Goal: Information Seeking & Learning: Find specific page/section

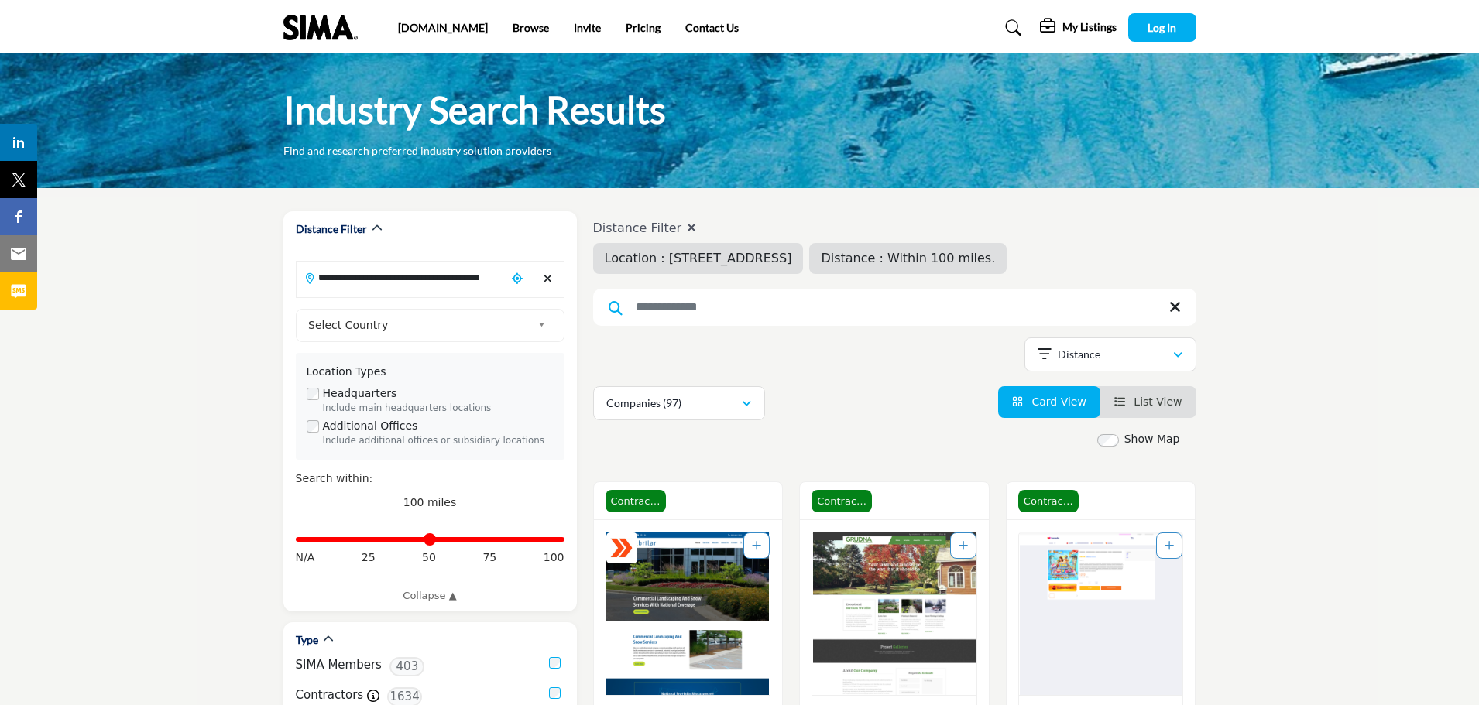
click at [795, 309] on input "Search Keyword" at bounding box center [894, 307] width 603 height 37
type input "***"
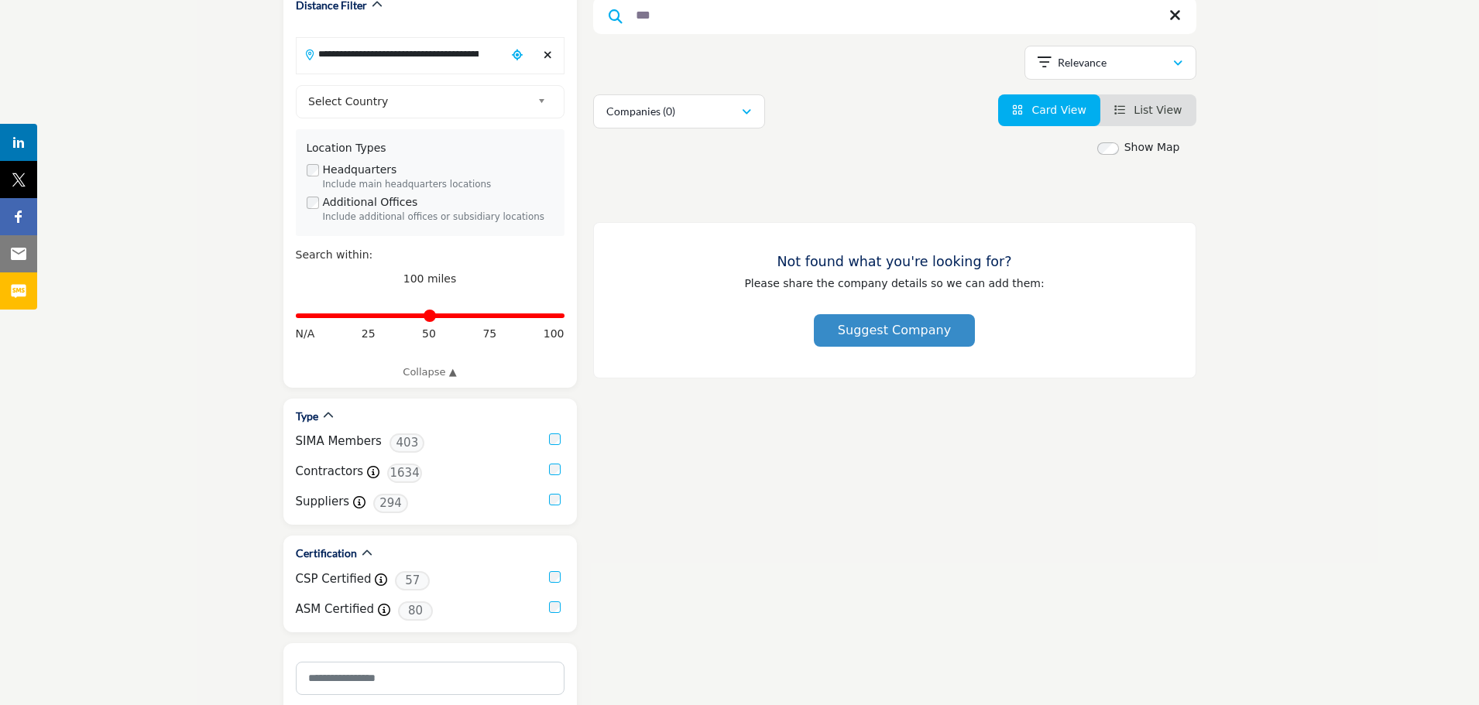
scroll to position [232, 0]
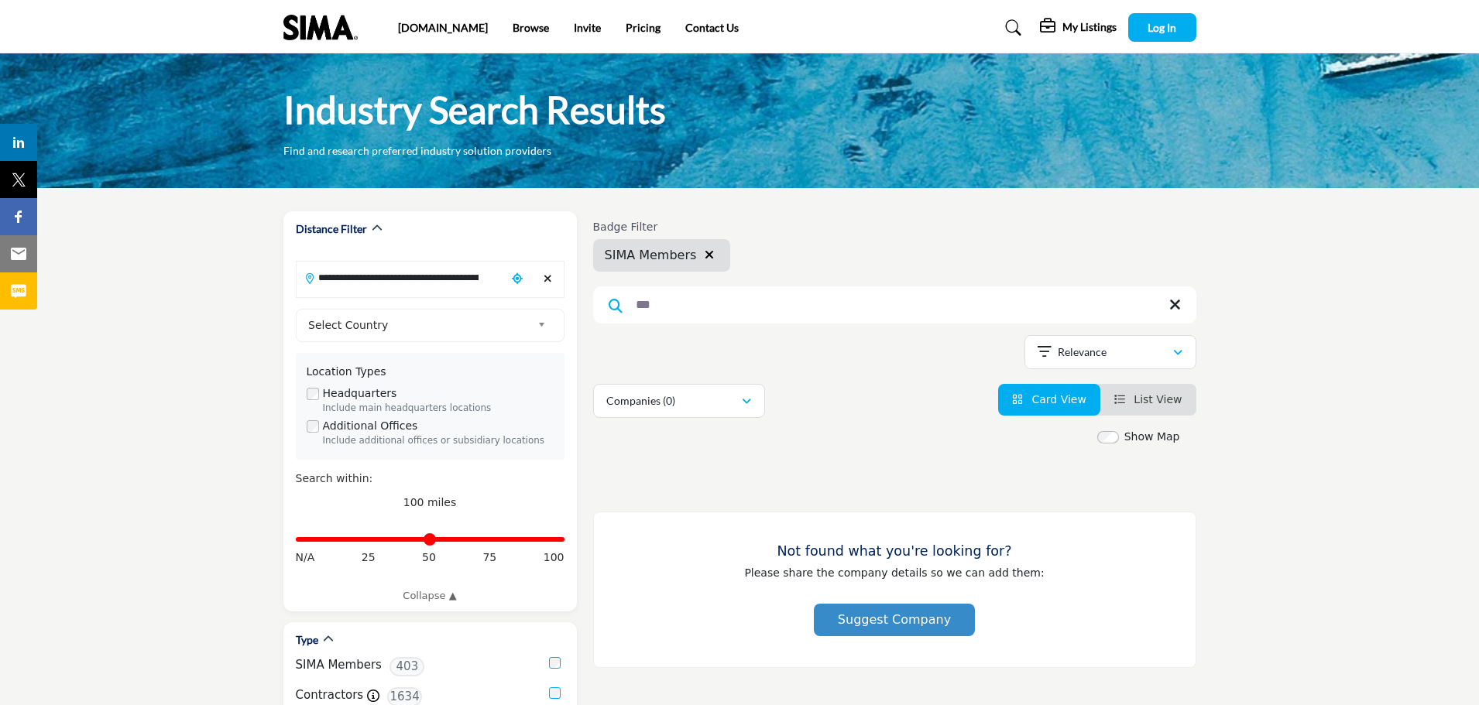
click at [1179, 305] on icon at bounding box center [1175, 304] width 12 height 15
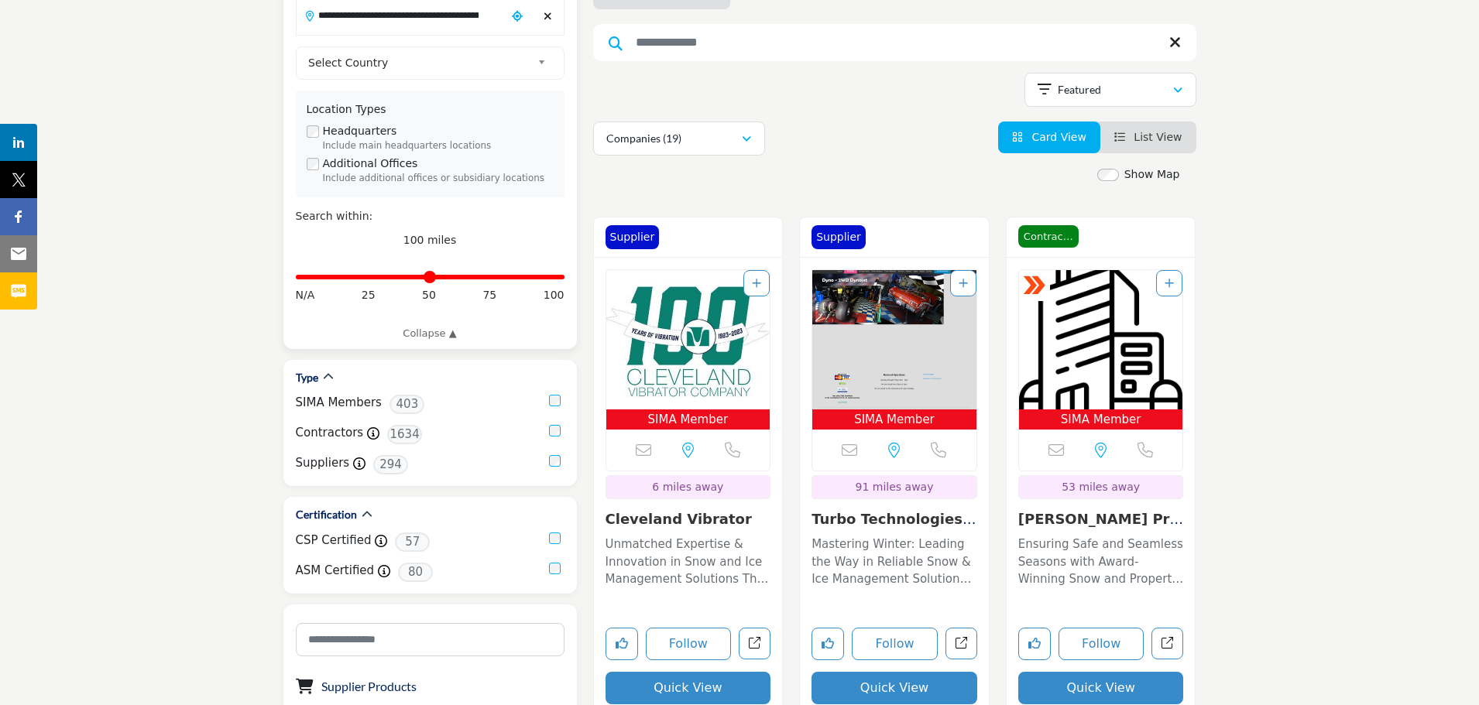
scroll to position [310, 0]
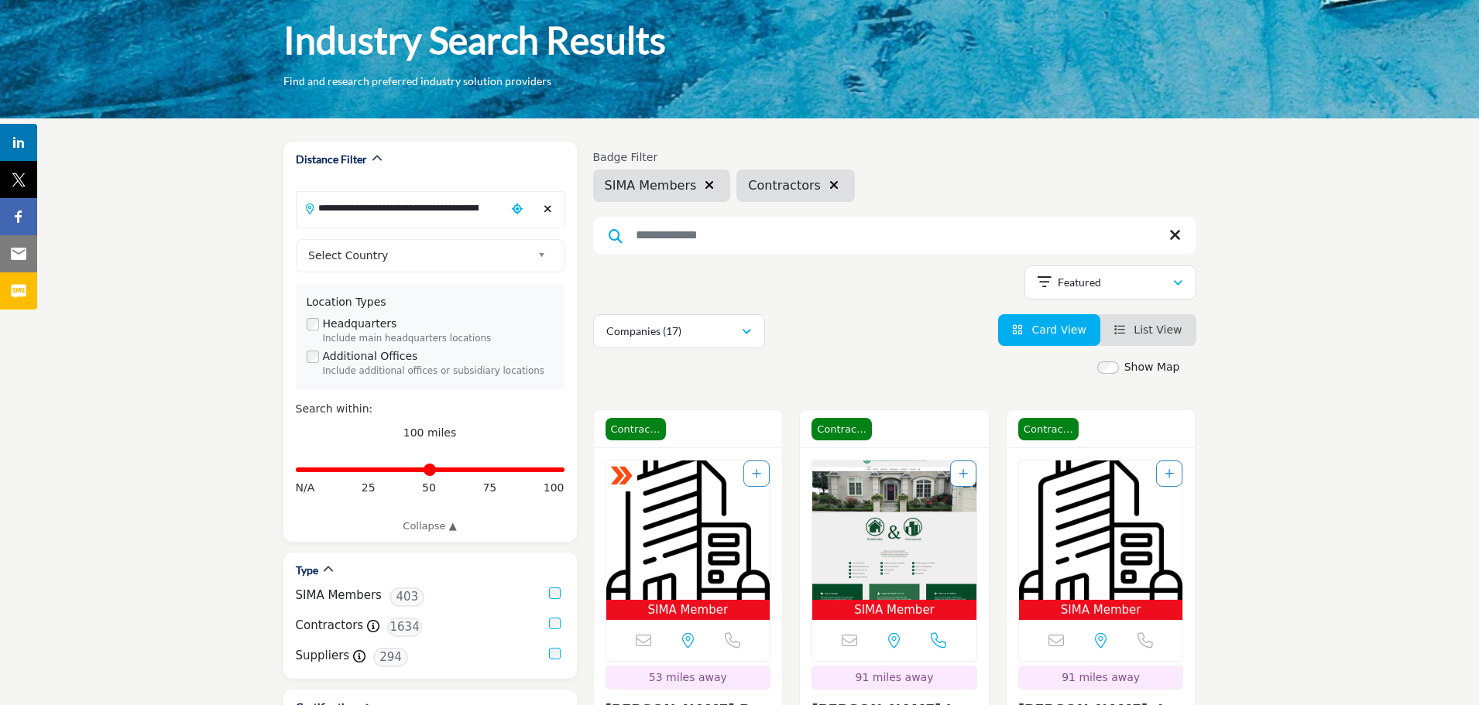
scroll to position [155, 0]
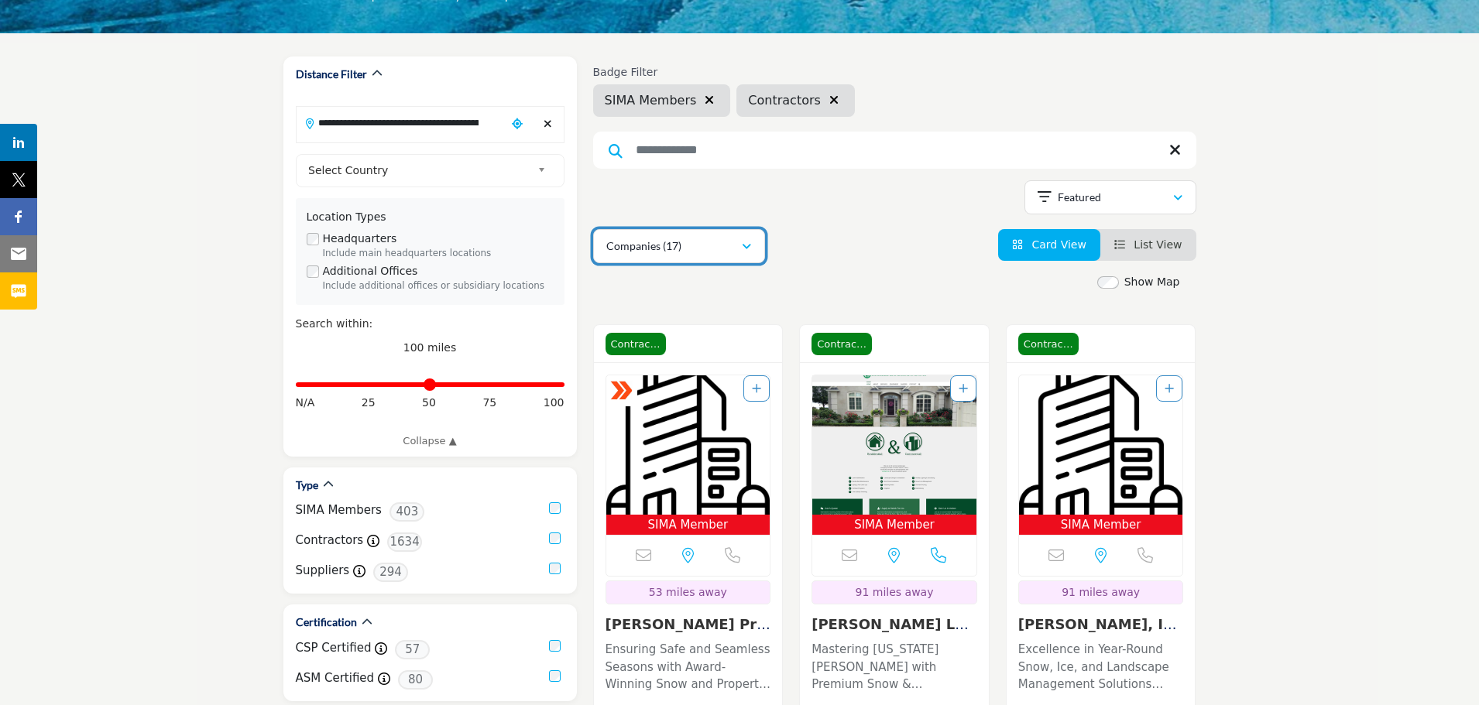
click at [746, 249] on icon "button" at bounding box center [746, 247] width 9 height 11
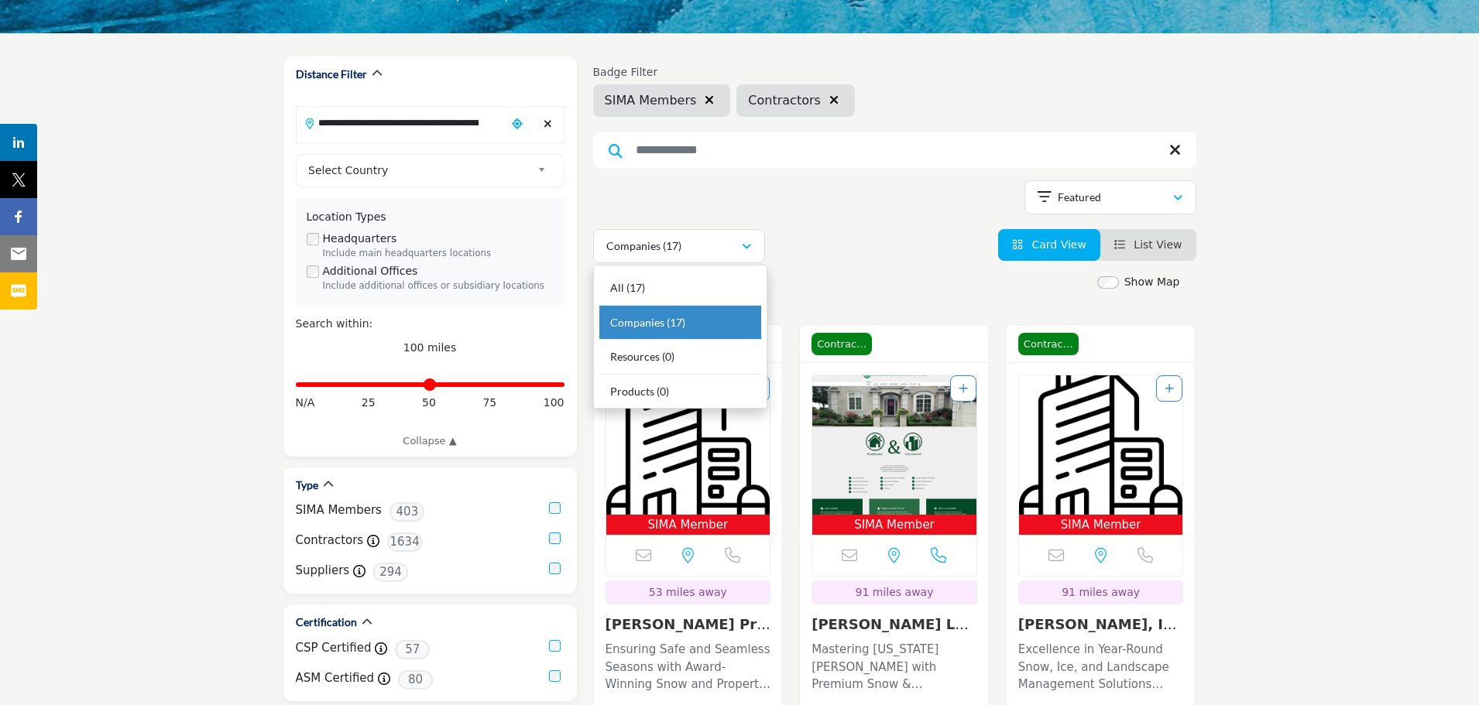
click at [845, 260] on div "Companies (17) All (17) Companies (17) Resources (0) Products (0)" at bounding box center [894, 246] width 603 height 34
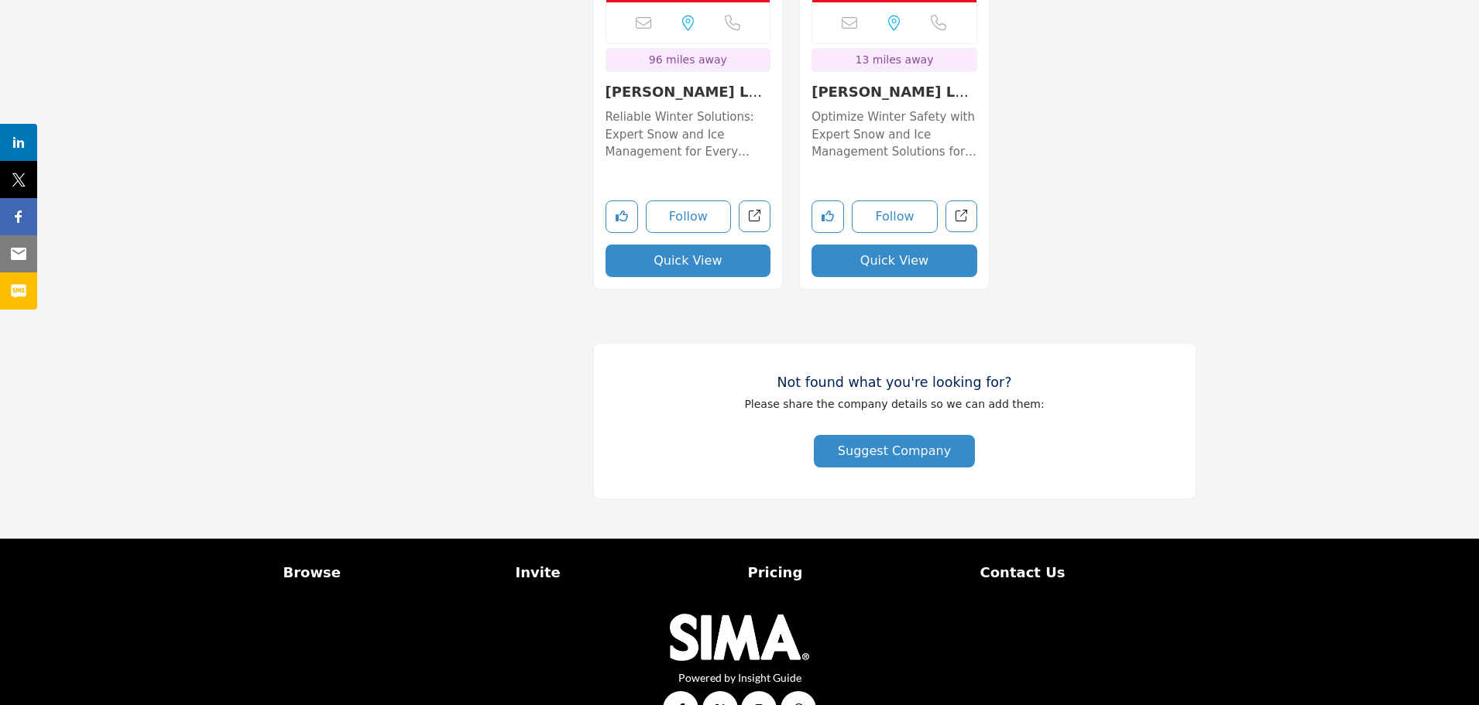
scroll to position [3326, 0]
